Goal: Transaction & Acquisition: Purchase product/service

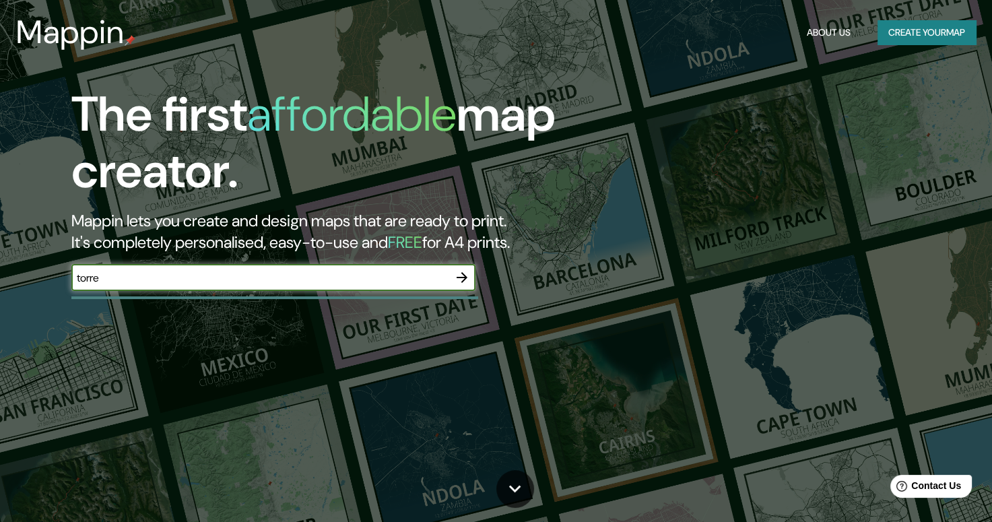
type input "TORREÓN"
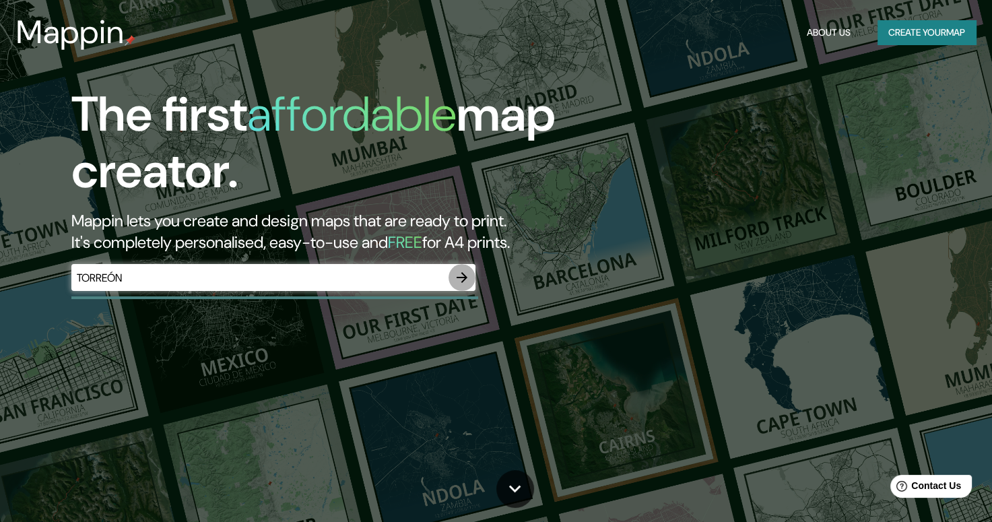
click at [459, 274] on icon "button" at bounding box center [462, 277] width 16 height 16
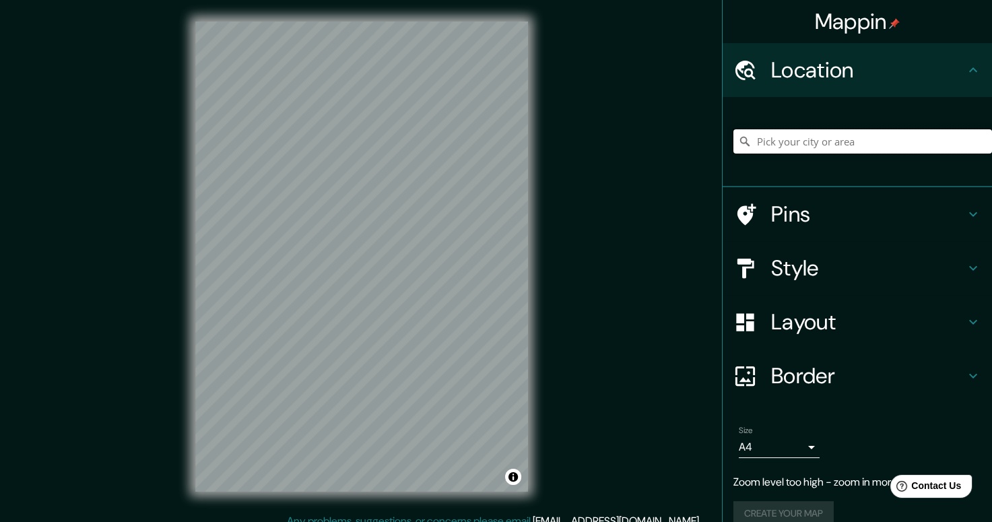
click at [889, 148] on input "Pick your city or area" at bounding box center [862, 141] width 259 height 24
click at [816, 144] on input "Torreón, Nuevo México, Estados Unidos" at bounding box center [862, 141] width 259 height 24
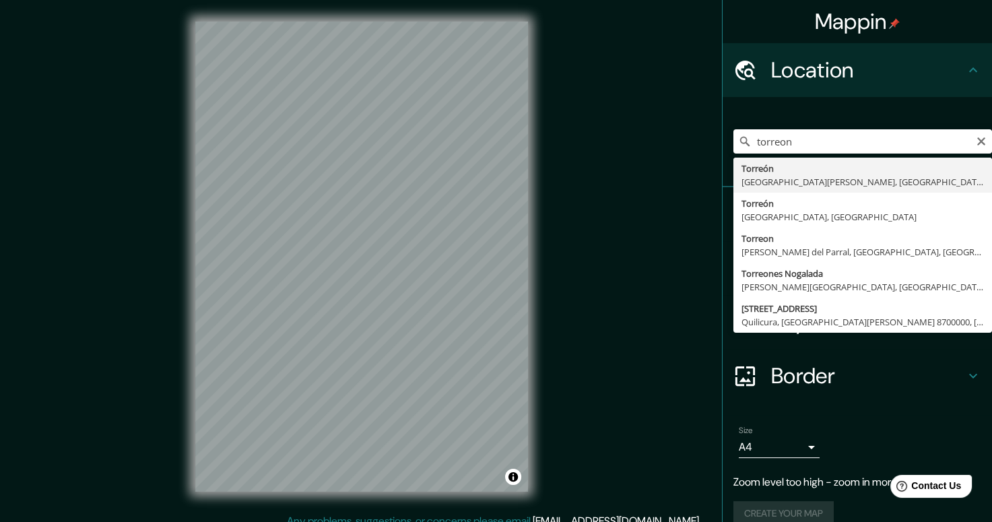
type input "Torreón, Coahuila de Zaragoza, México"
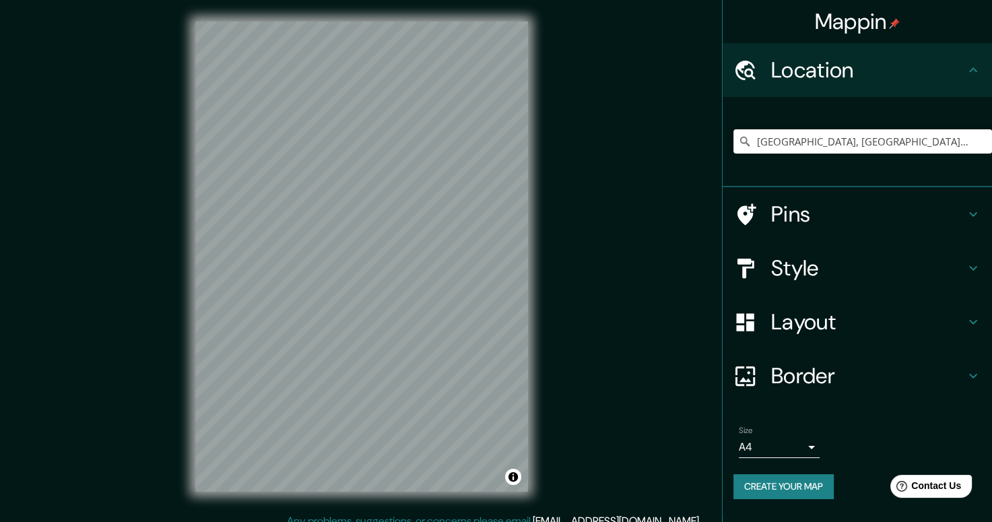
click at [869, 331] on h4 "Layout" at bounding box center [868, 321] width 194 height 27
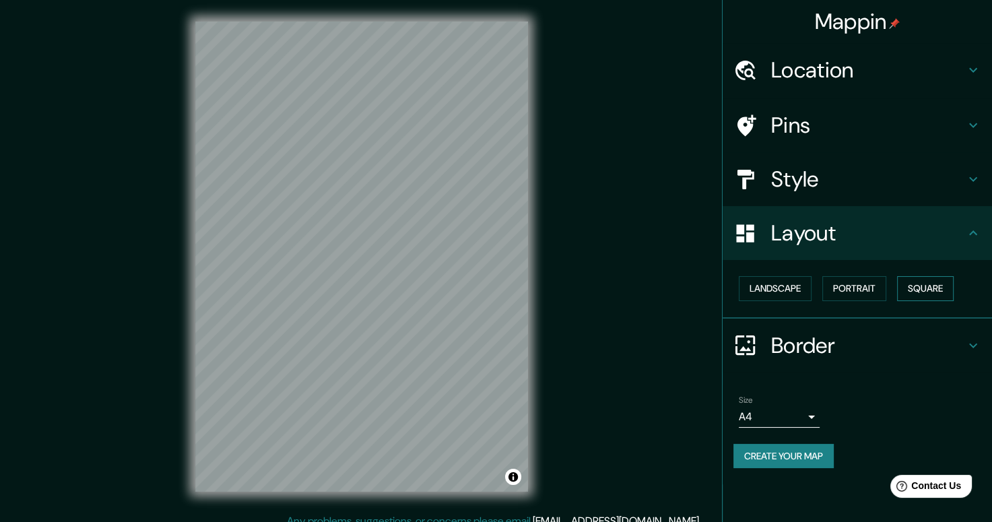
click at [930, 285] on button "Square" at bounding box center [925, 288] width 57 height 25
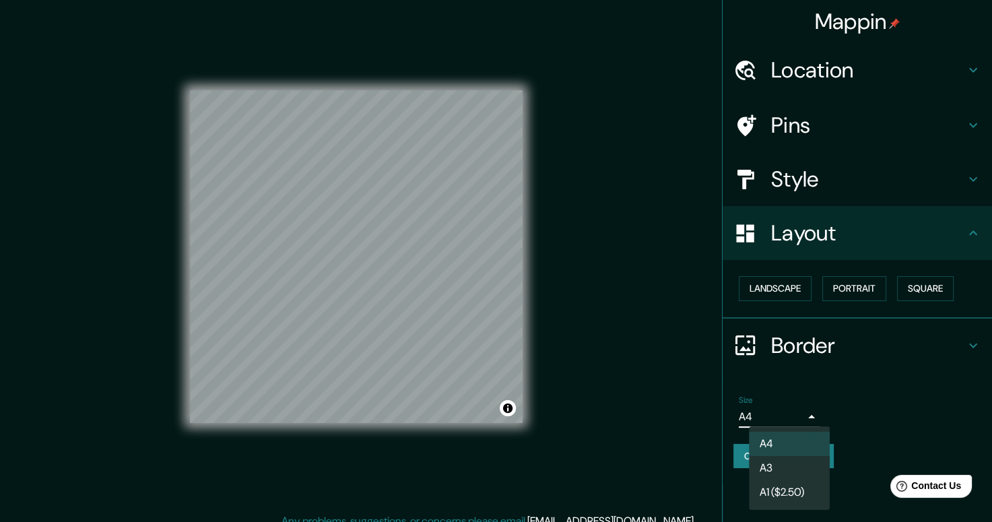
click at [805, 418] on body "Mappin Location Torreón, Coahuila de Zaragoza, México Pins Style Layout Landsca…" at bounding box center [496, 261] width 992 height 522
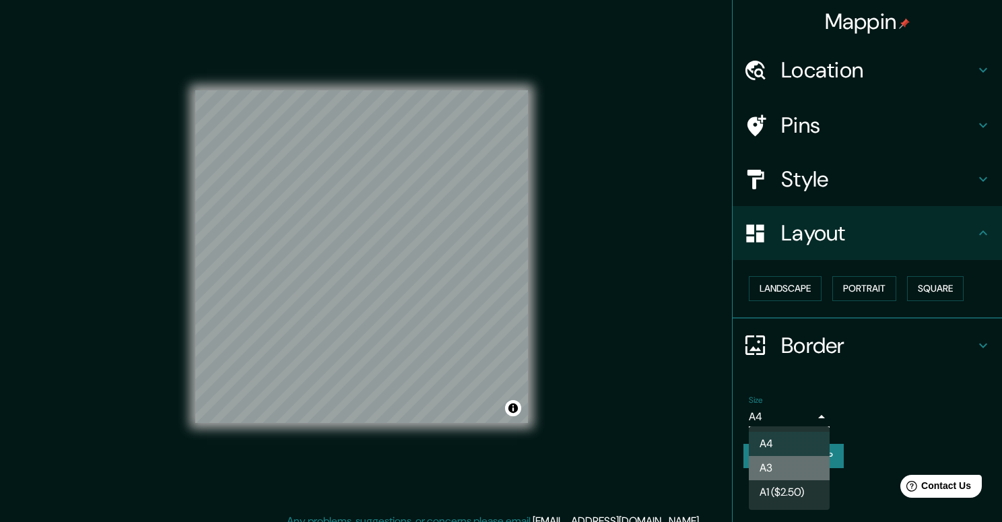
click at [795, 460] on li "A3" at bounding box center [789, 468] width 81 height 24
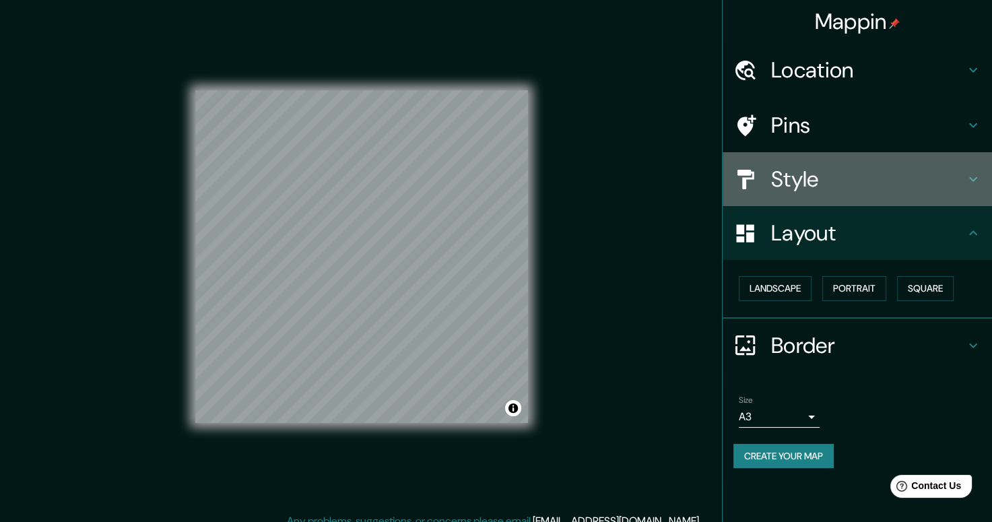
click at [851, 179] on h4 "Style" at bounding box center [868, 179] width 194 height 27
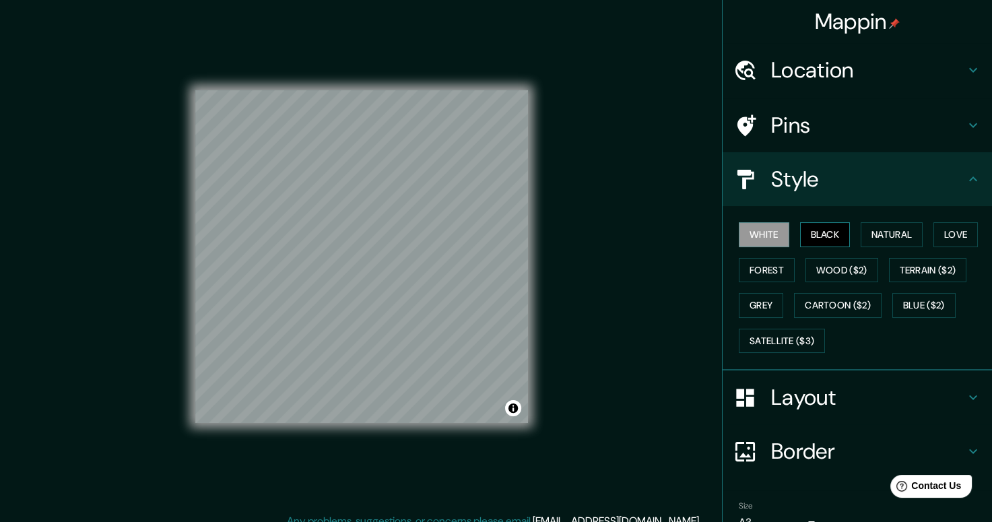
click at [816, 234] on button "Black" at bounding box center [825, 234] width 51 height 25
click at [869, 231] on button "Natural" at bounding box center [892, 234] width 62 height 25
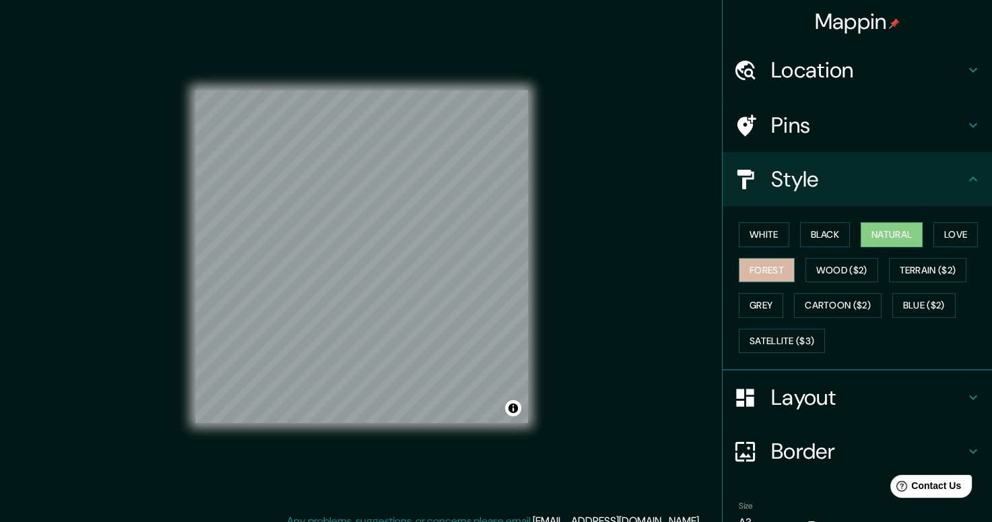
click at [760, 263] on button "Forest" at bounding box center [767, 270] width 56 height 25
click at [890, 228] on button "Natural" at bounding box center [892, 234] width 62 height 25
click at [865, 189] on h4 "Style" at bounding box center [868, 179] width 194 height 27
click at [965, 180] on icon at bounding box center [973, 179] width 16 height 16
click at [965, 187] on div "Style" at bounding box center [857, 179] width 269 height 54
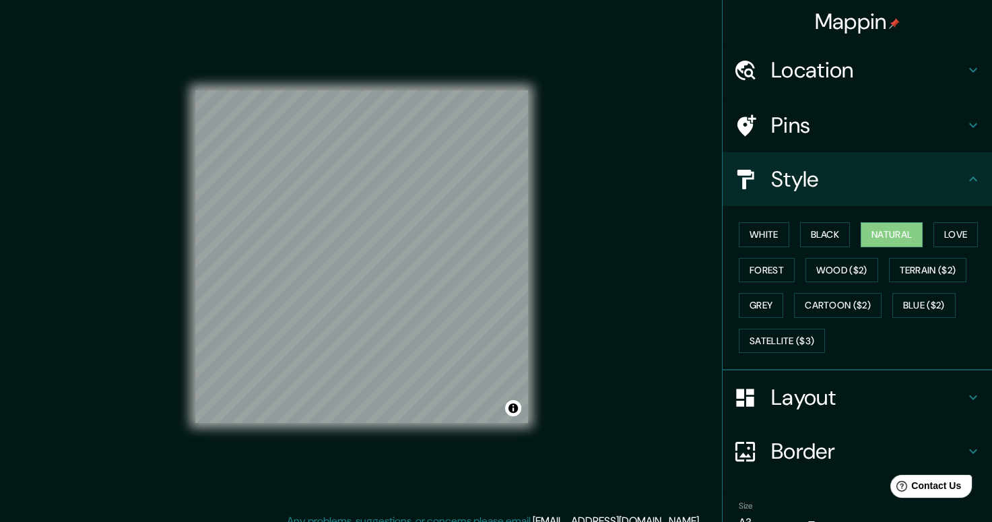
click at [797, 183] on h4 "Style" at bounding box center [868, 179] width 194 height 27
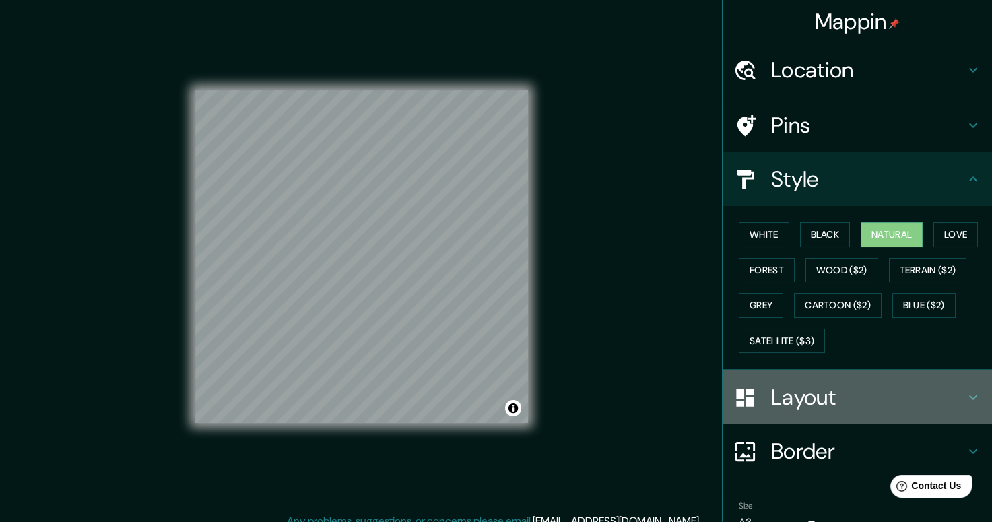
click at [827, 392] on h4 "Layout" at bounding box center [868, 397] width 194 height 27
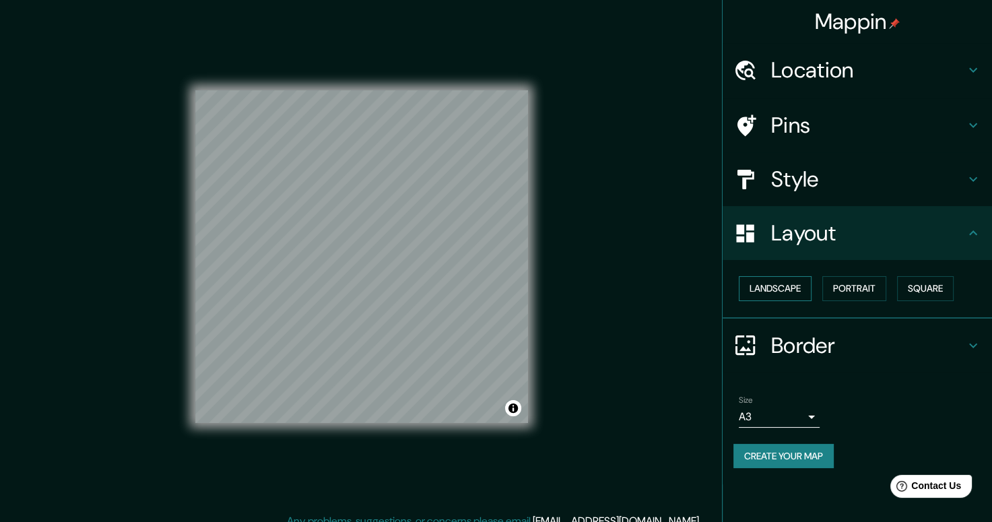
click at [777, 294] on button "Landscape" at bounding box center [775, 288] width 73 height 25
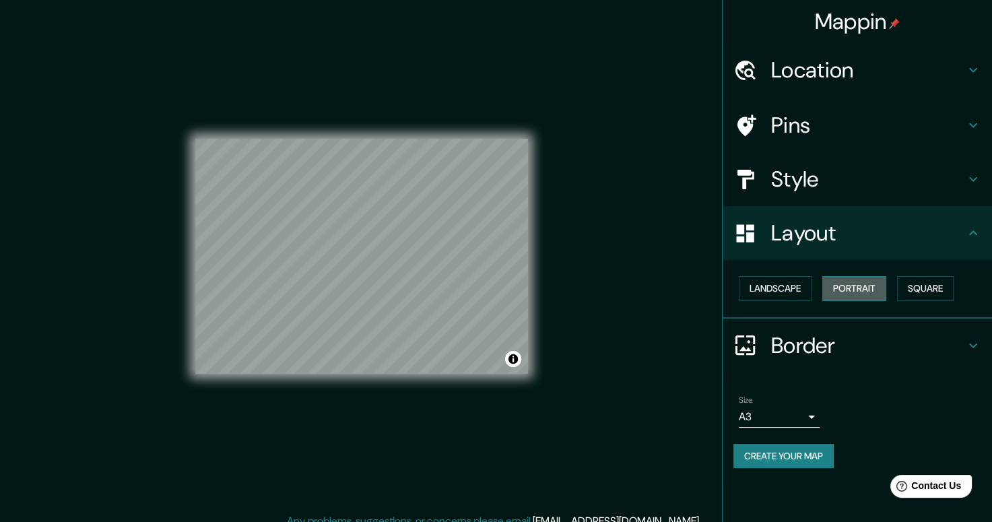
click at [845, 290] on button "Portrait" at bounding box center [854, 288] width 64 height 25
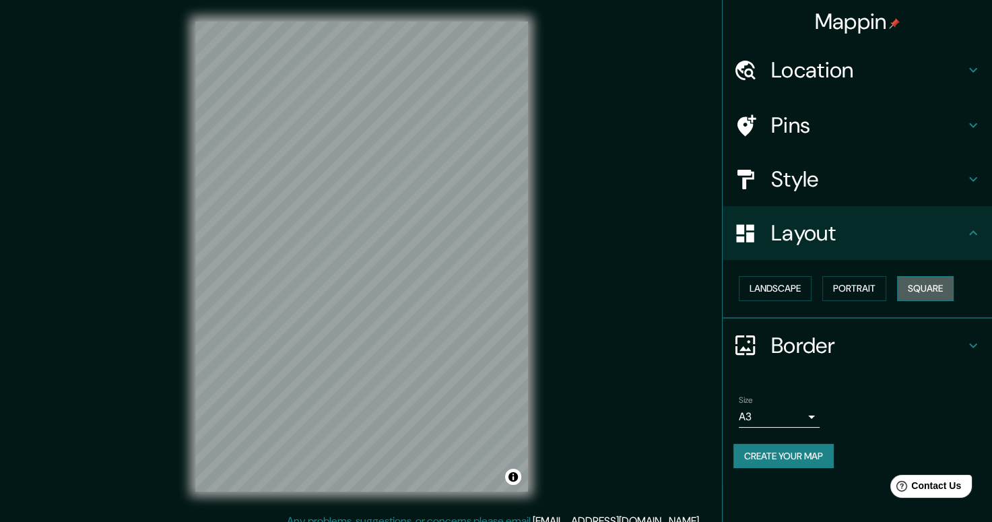
click at [912, 283] on button "Square" at bounding box center [925, 288] width 57 height 25
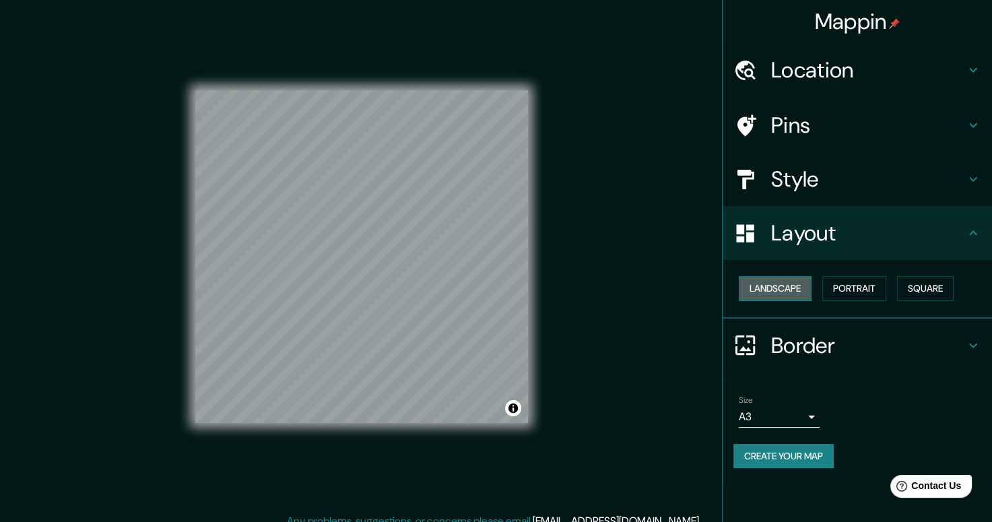
click at [792, 292] on button "Landscape" at bounding box center [775, 288] width 73 height 25
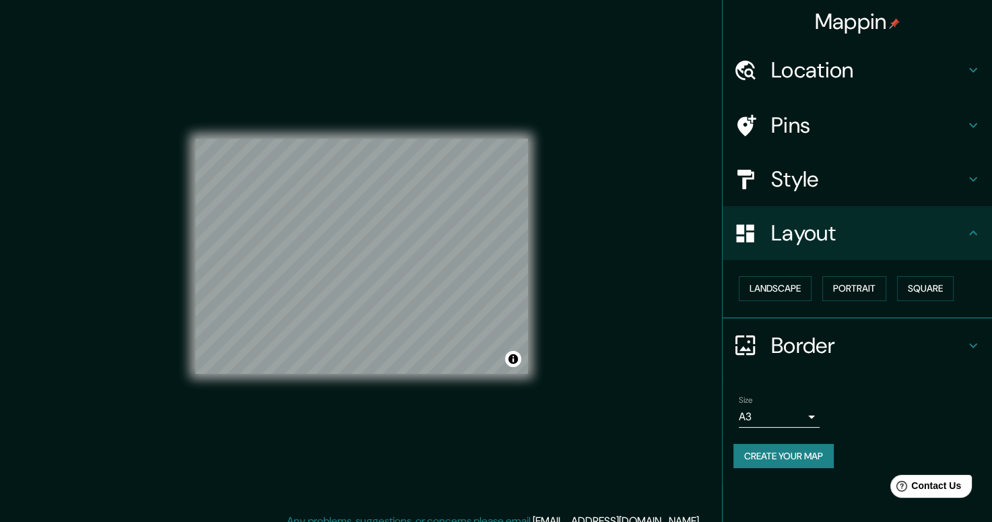
click at [865, 77] on h4 "Location" at bounding box center [868, 70] width 194 height 27
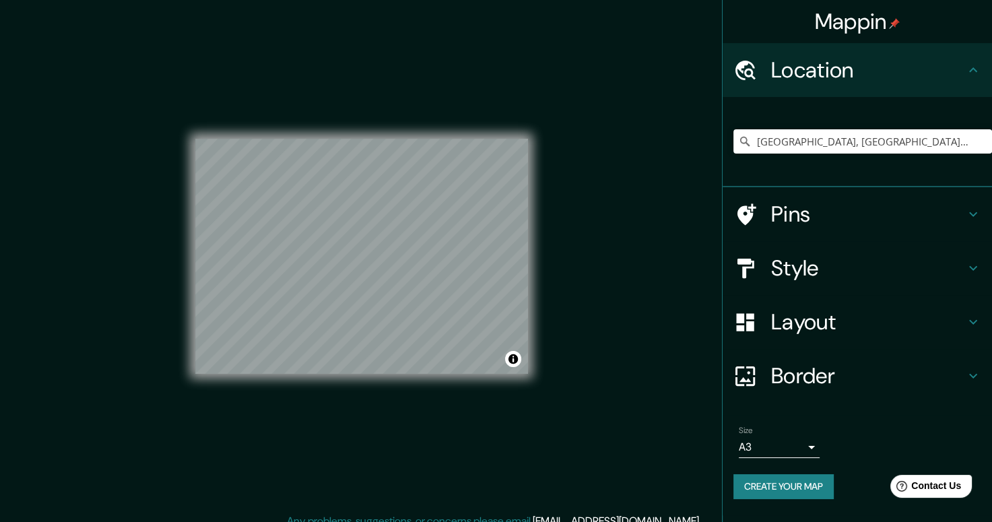
click at [918, 77] on h4 "Location" at bounding box center [868, 70] width 194 height 27
click at [971, 76] on icon at bounding box center [973, 70] width 16 height 16
click at [963, 216] on h4 "Pins" at bounding box center [868, 214] width 194 height 27
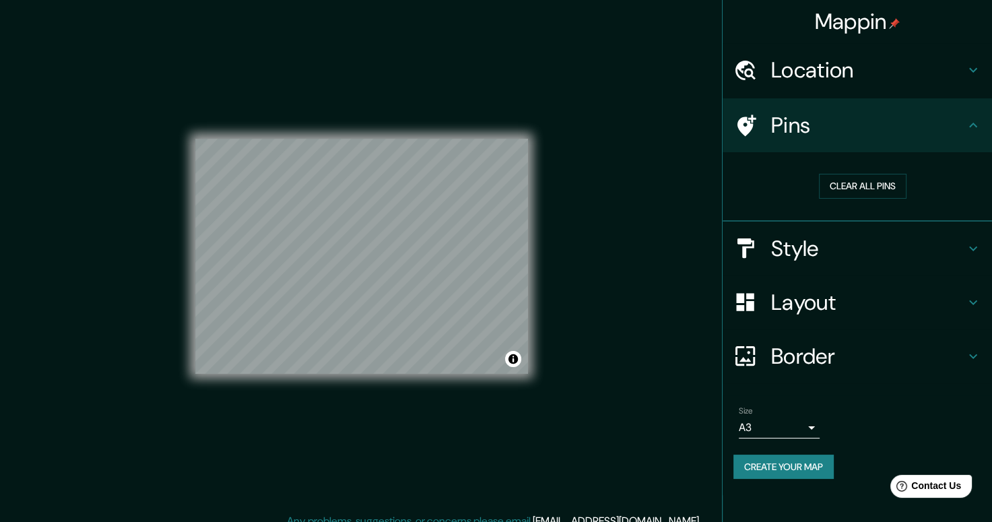
click at [965, 135] on div "Pins" at bounding box center [857, 125] width 269 height 54
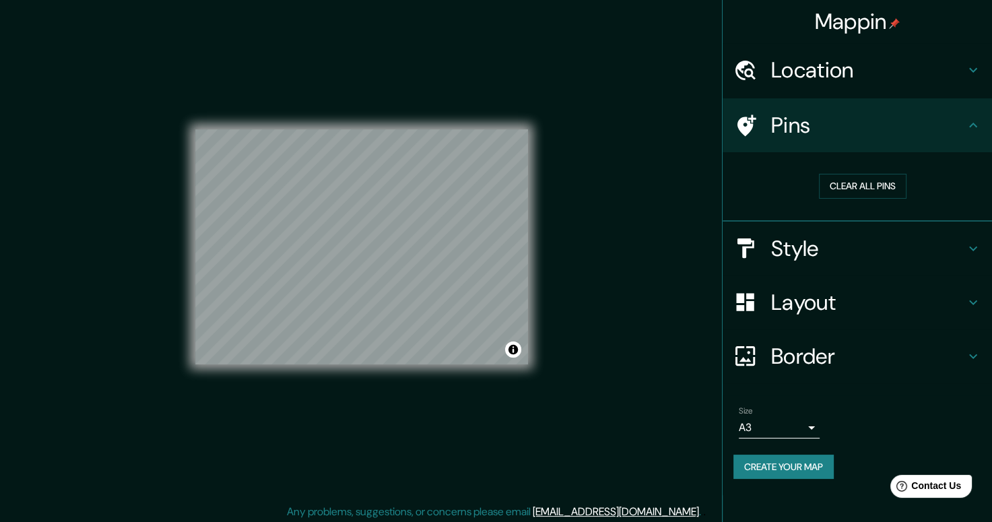
scroll to position [12, 0]
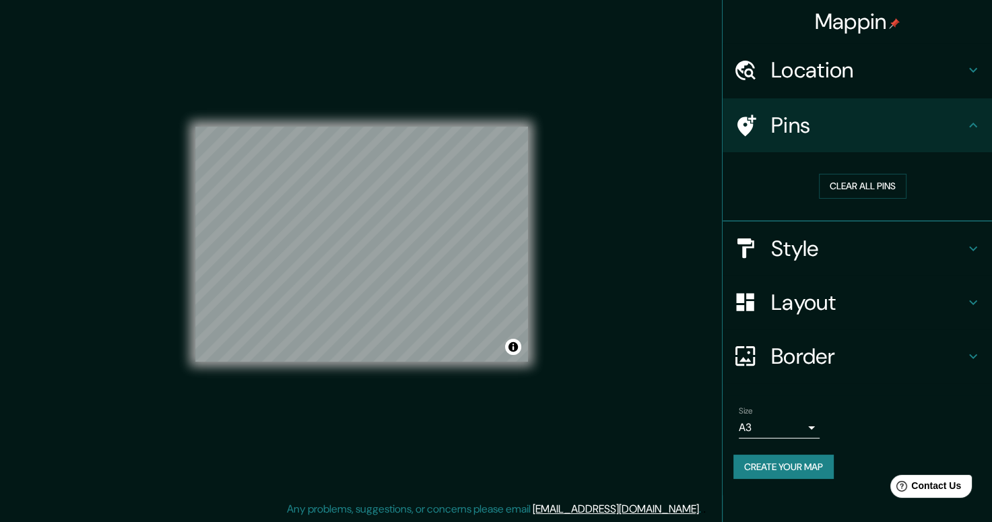
click at [781, 431] on body "Mappin Location Torreón, Coahuila de Zaragoza, México Pins Clear all pins Style…" at bounding box center [496, 249] width 992 height 522
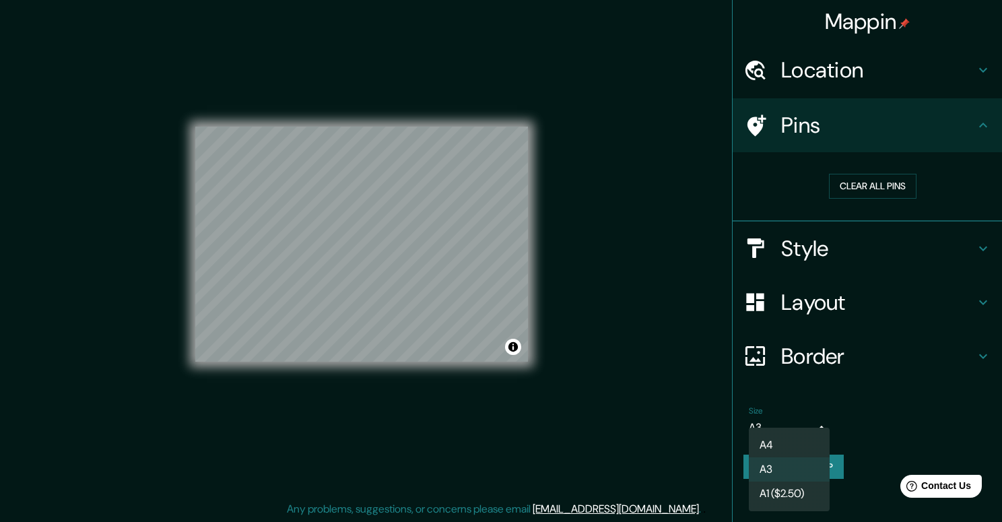
click at [776, 448] on li "A4" at bounding box center [789, 445] width 81 height 24
click at [797, 428] on body "Mappin Location Torreón, Coahuila de Zaragoza, México Pins Clear all pins Style…" at bounding box center [501, 249] width 1002 height 522
click at [790, 465] on li "A3" at bounding box center [789, 469] width 81 height 24
type input "a4"
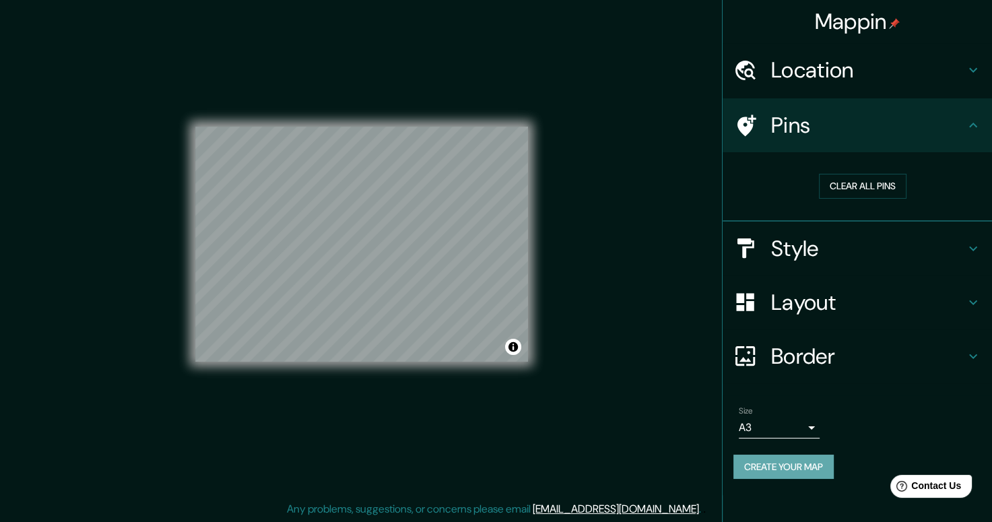
click at [803, 470] on button "Create your map" at bounding box center [783, 467] width 100 height 25
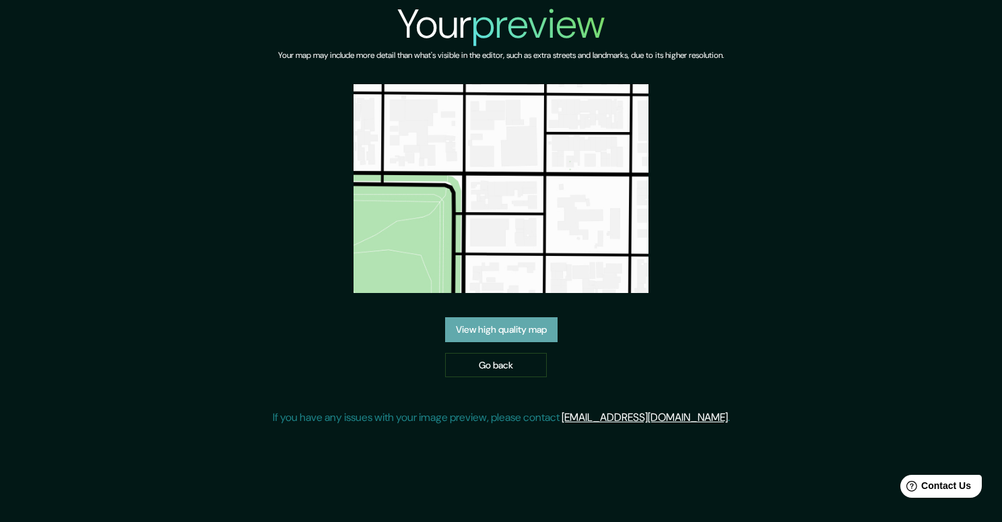
click at [507, 335] on link "View high quality map" at bounding box center [501, 329] width 112 height 25
